Goal: Complete application form

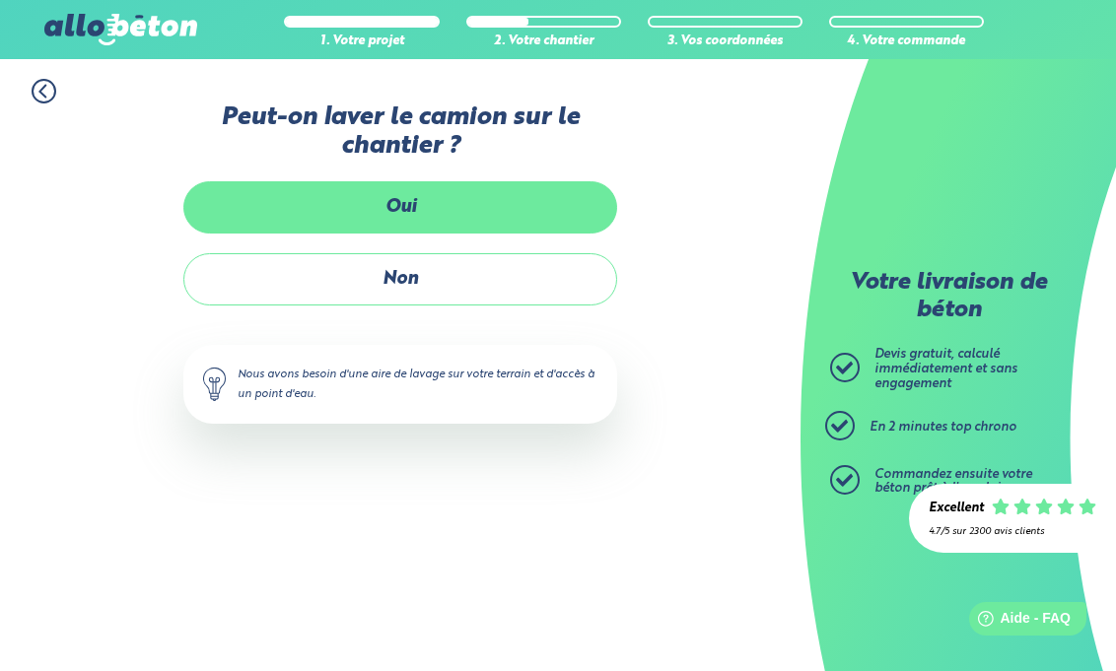
click at [453, 207] on label "Oui" at bounding box center [400, 207] width 434 height 52
click at [0, 0] on input "Oui" at bounding box center [0, 0] width 0 height 0
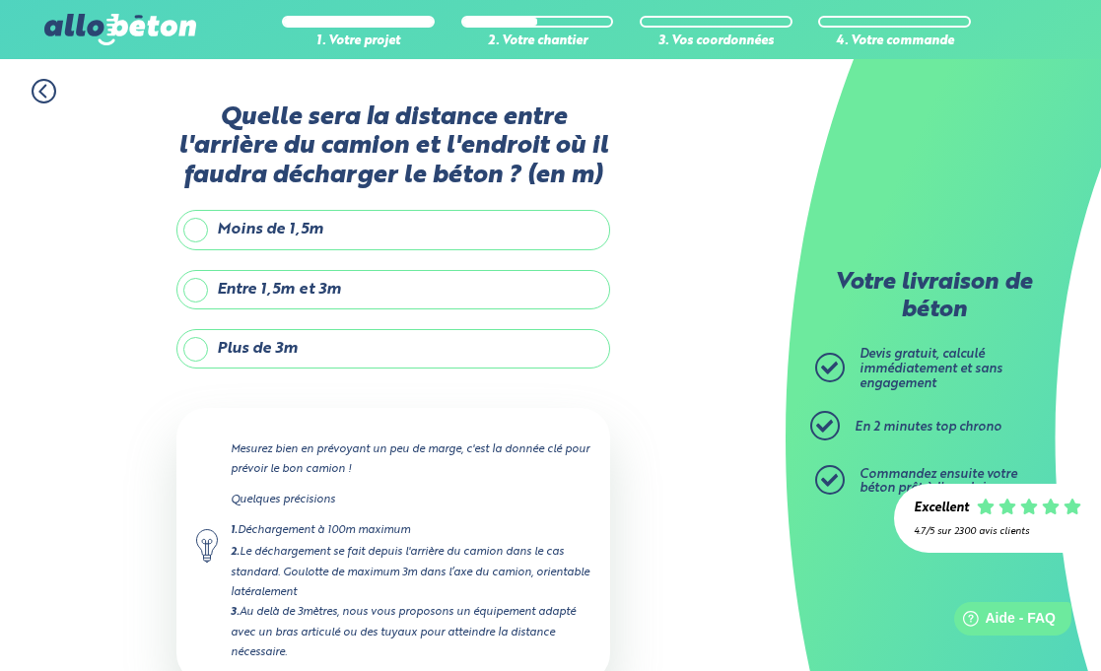
click at [262, 287] on label "Entre 1,5m et 3m" at bounding box center [393, 289] width 434 height 39
click at [0, 0] on input "Entre 1,5m et 3m" at bounding box center [0, 0] width 0 height 0
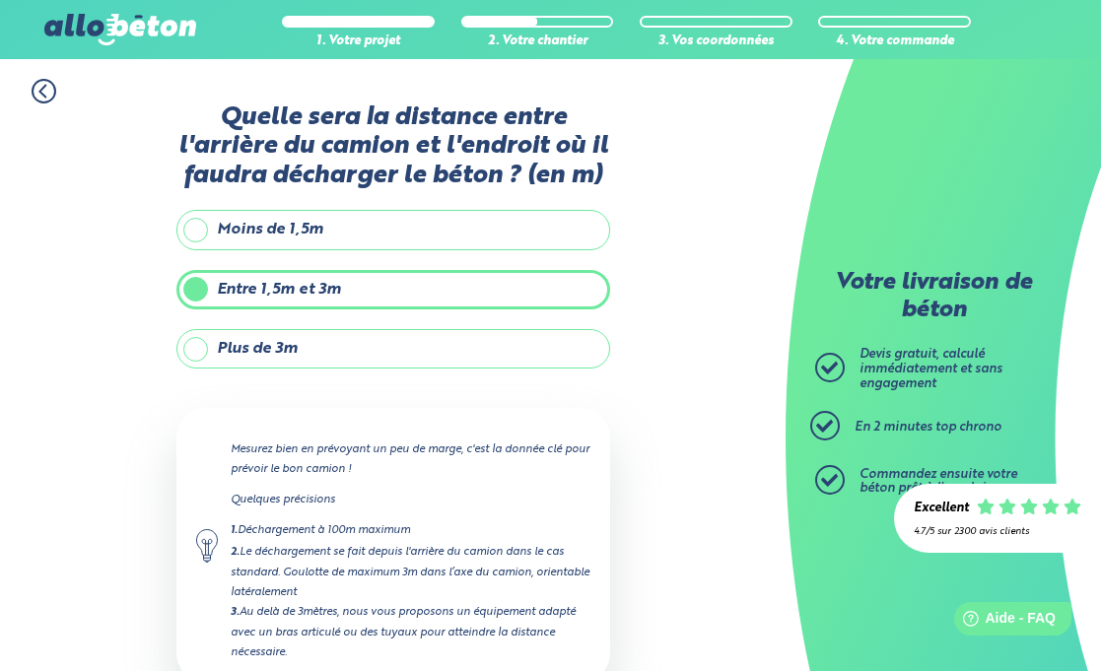
click at [258, 232] on label "Moins de 1,5m" at bounding box center [393, 229] width 434 height 39
click at [0, 0] on input "Moins de 1,5m" at bounding box center [0, 0] width 0 height 0
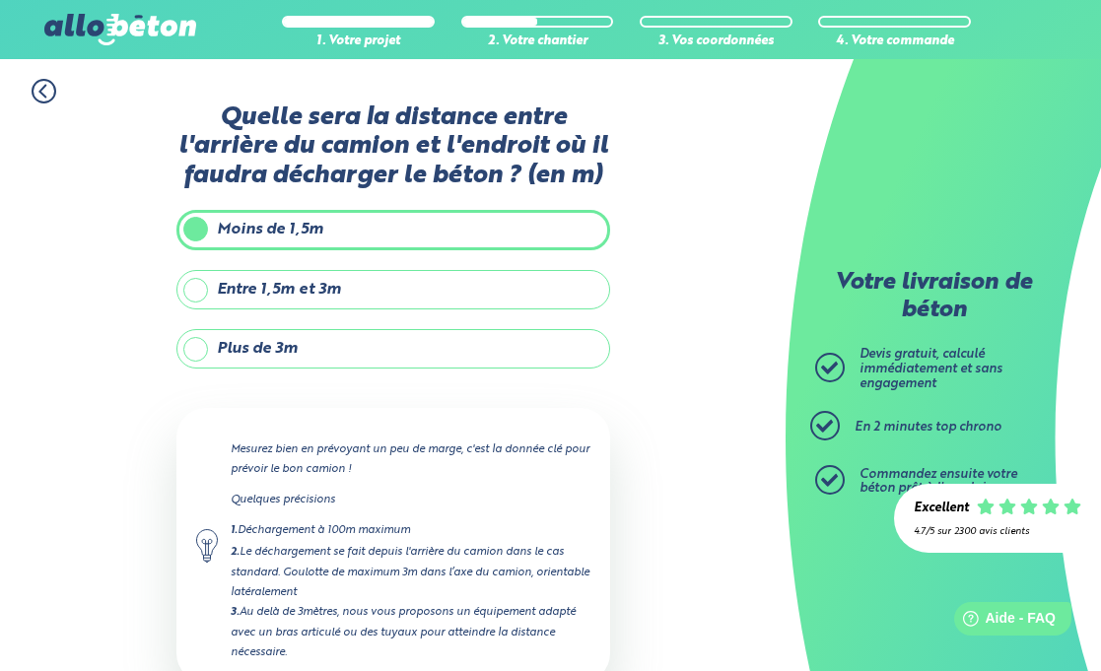
click at [214, 290] on label "Entre 1,5m et 3m" at bounding box center [393, 289] width 434 height 39
click at [0, 0] on input "Entre 1,5m et 3m" at bounding box center [0, 0] width 0 height 0
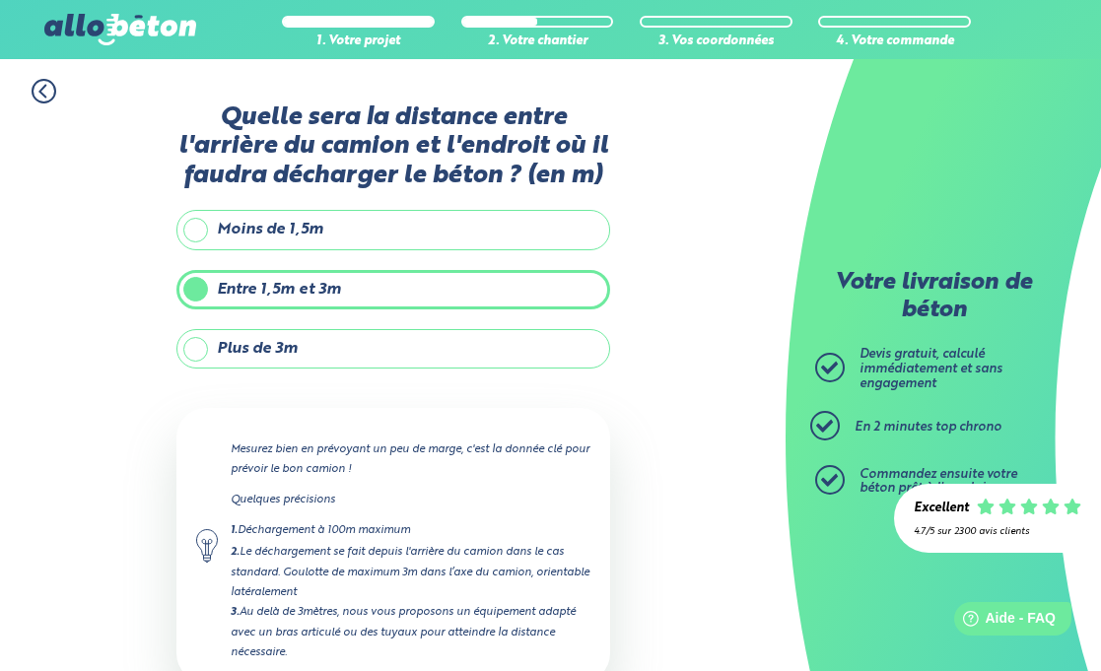
click at [233, 229] on label "Moins de 1,5m" at bounding box center [393, 229] width 434 height 39
click at [0, 0] on input "Moins de 1,5m" at bounding box center [0, 0] width 0 height 0
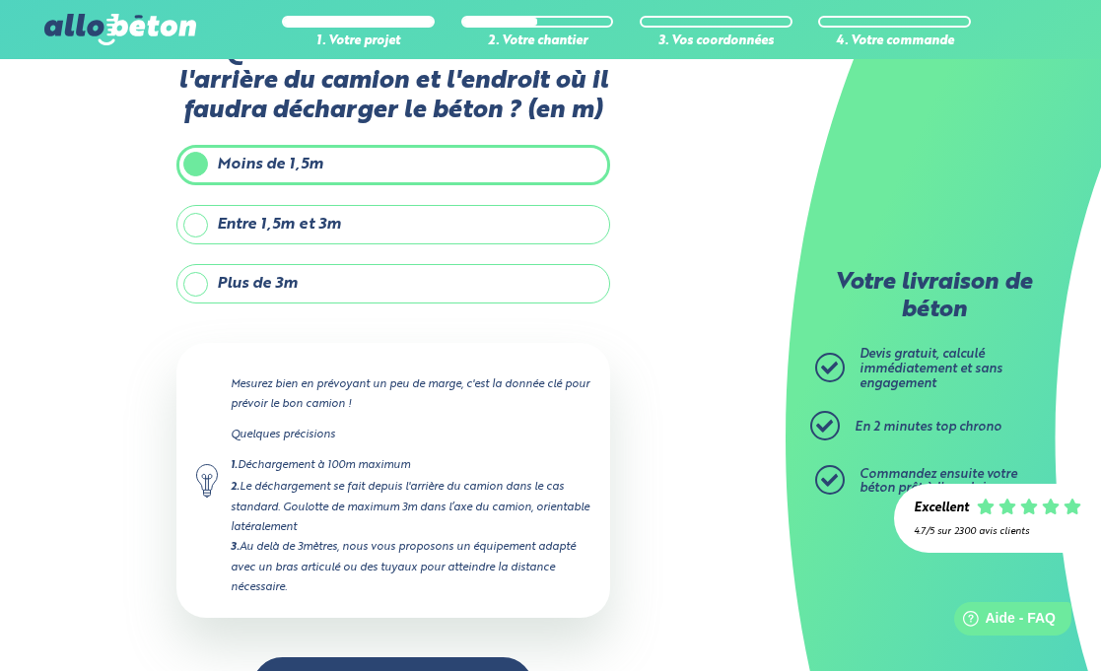
scroll to position [131, 0]
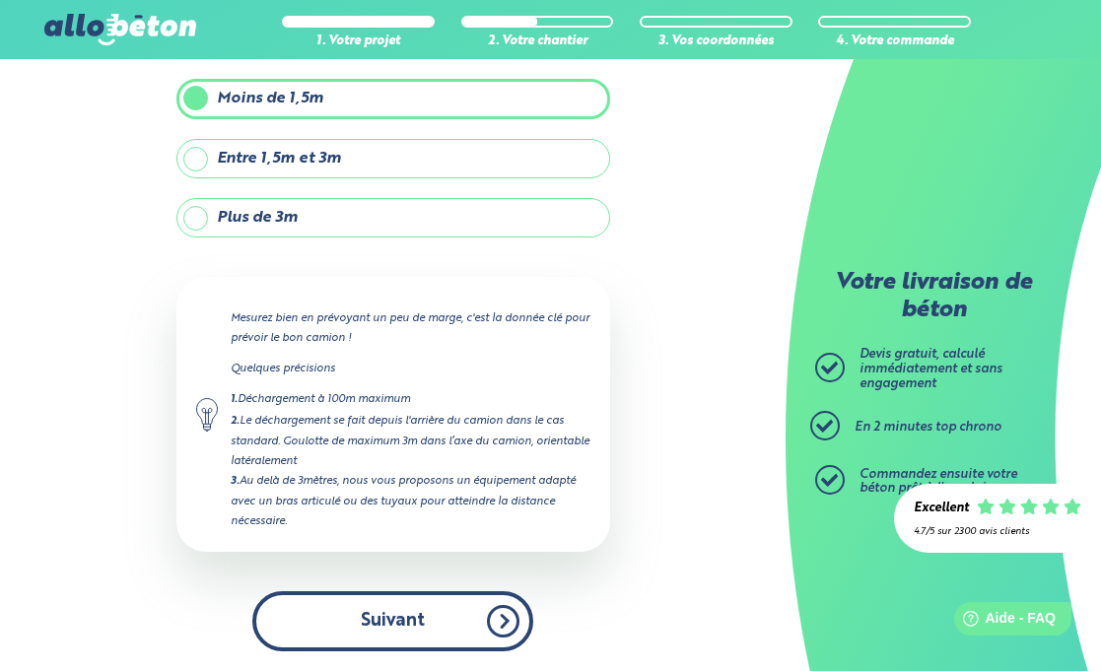
click at [402, 628] on button "Suivant" at bounding box center [392, 621] width 281 height 60
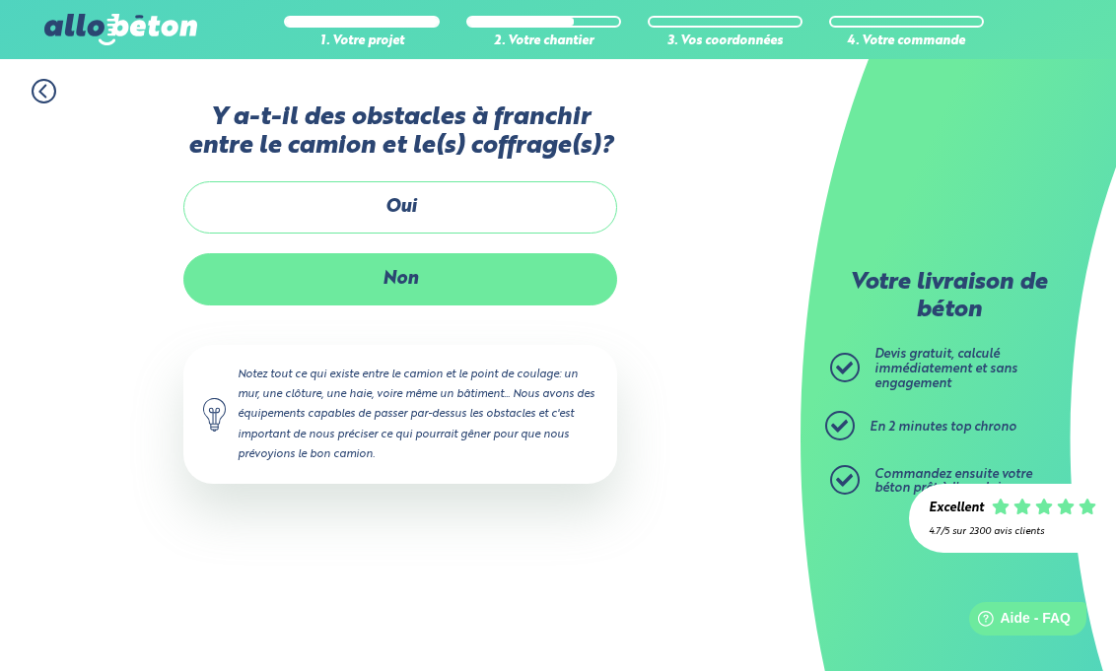
click at [319, 277] on label "Non" at bounding box center [400, 279] width 434 height 52
click at [0, 0] on input "Non" at bounding box center [0, 0] width 0 height 0
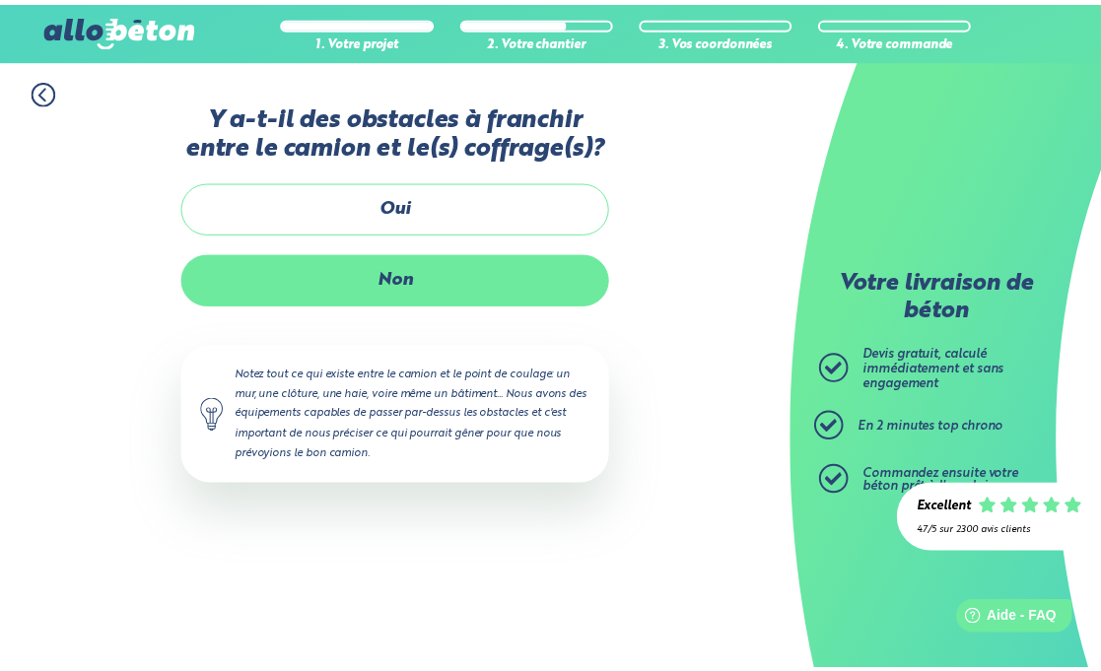
scroll to position [242, 0]
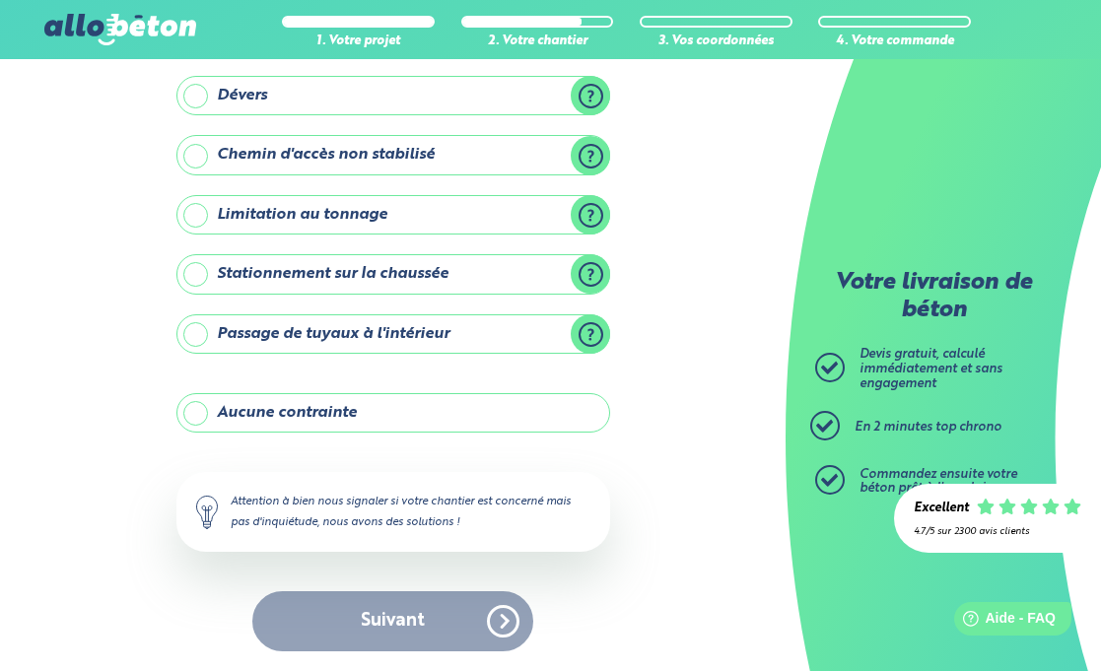
click at [283, 417] on label "Aucune contrainte" at bounding box center [393, 412] width 434 height 39
click at [0, 0] on input "Aucune contrainte" at bounding box center [0, 0] width 0 height 0
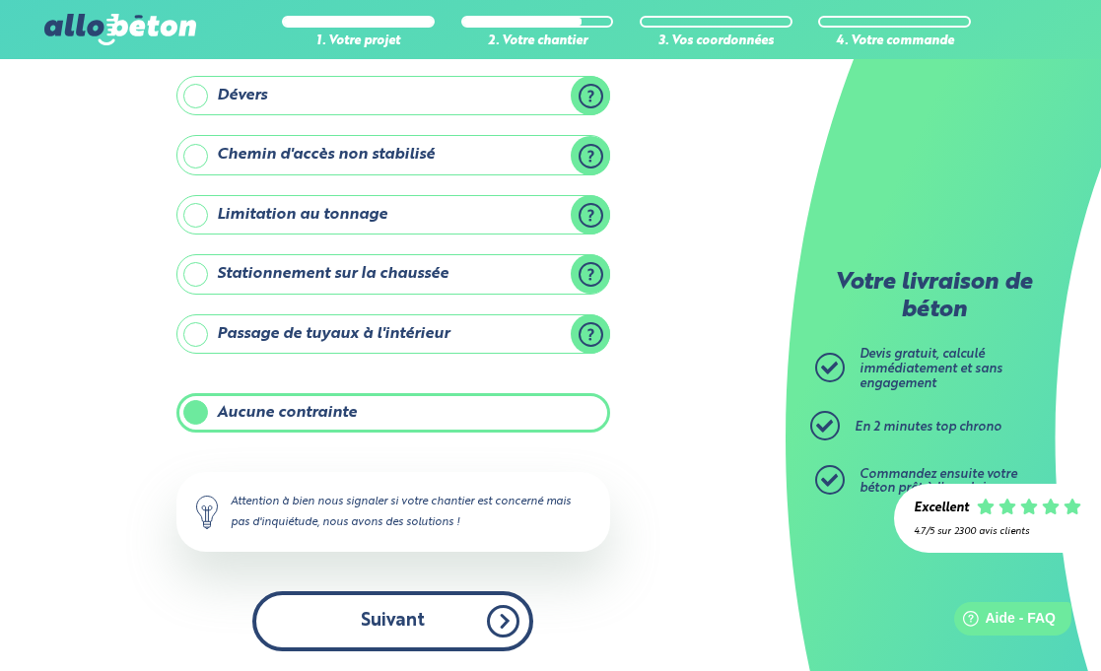
click at [345, 600] on button "Suivant" at bounding box center [392, 621] width 281 height 60
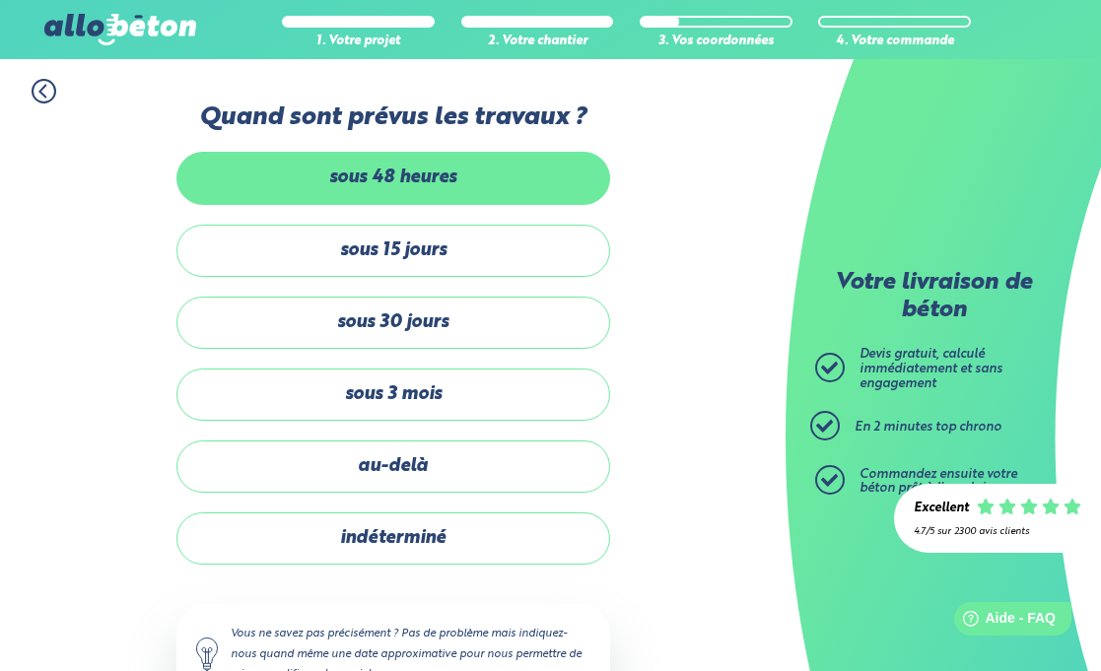
click at [362, 180] on label "sous 48 heures" at bounding box center [393, 178] width 434 height 52
click at [0, 0] on input "sous 48 heures" at bounding box center [0, 0] width 0 height 0
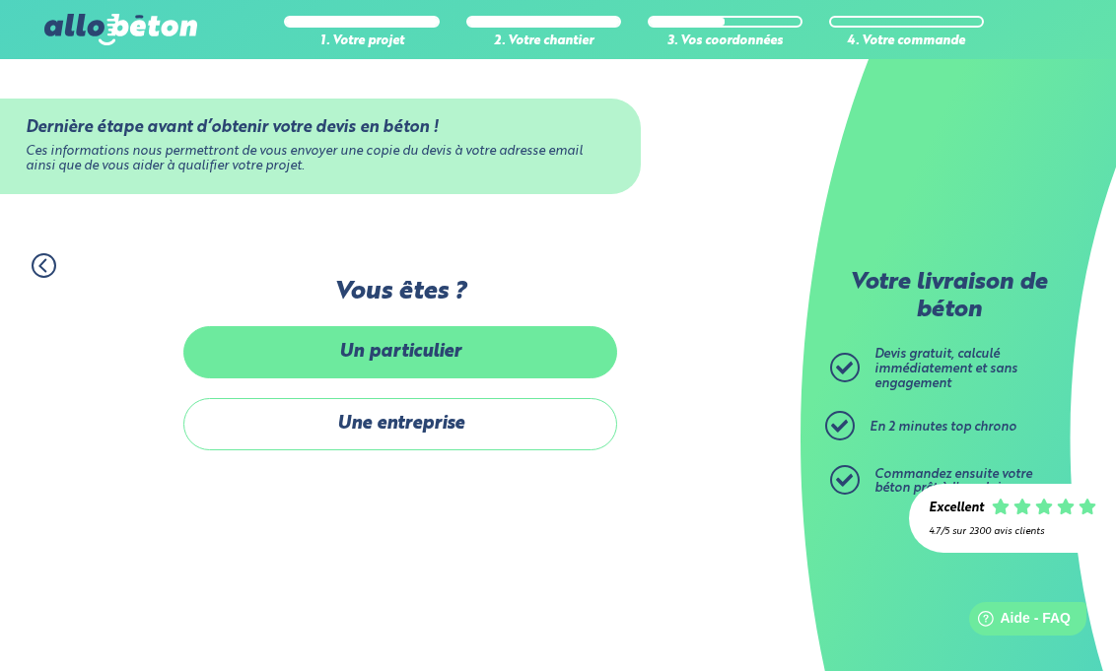
click at [329, 370] on label "Un particulier" at bounding box center [400, 352] width 434 height 52
click at [0, 0] on input "Un particulier" at bounding box center [0, 0] width 0 height 0
